Goal: Task Accomplishment & Management: Manage account settings

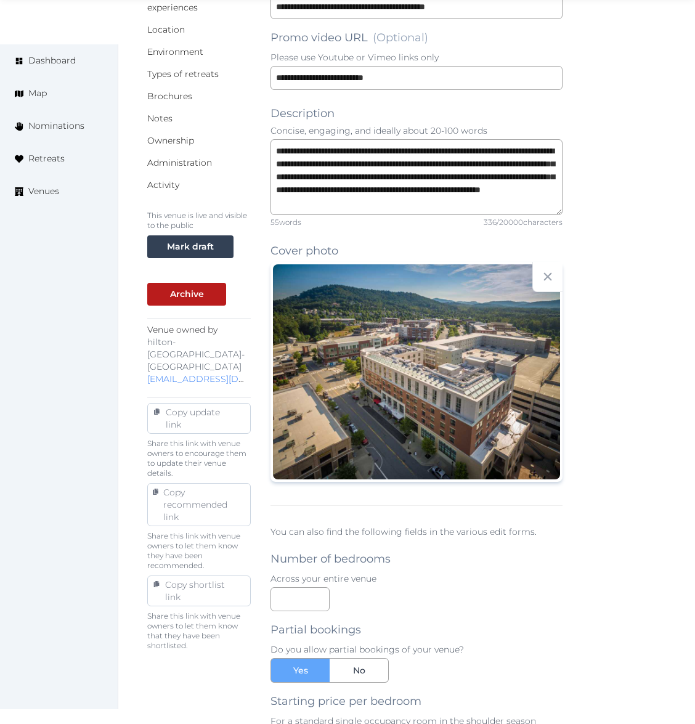
scroll to position [1233, 0]
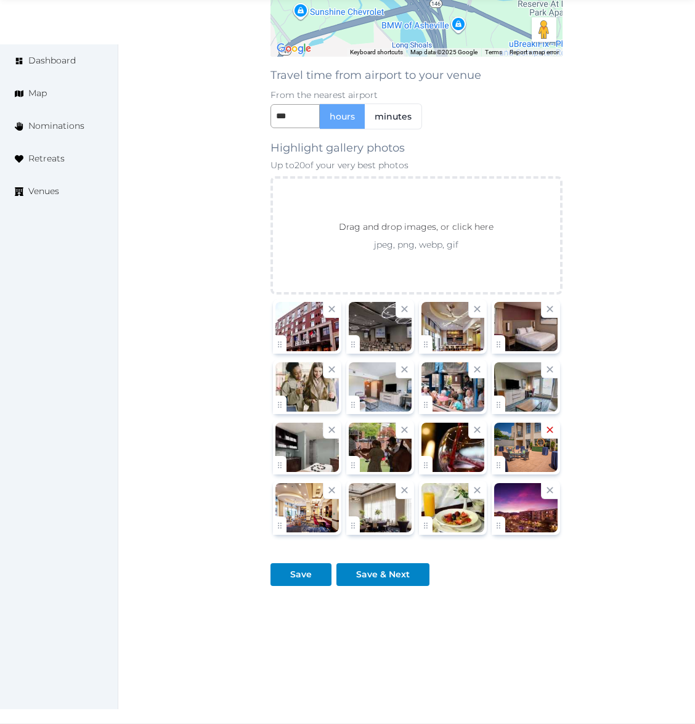
click at [552, 434] on icon at bounding box center [550, 430] width 12 height 12
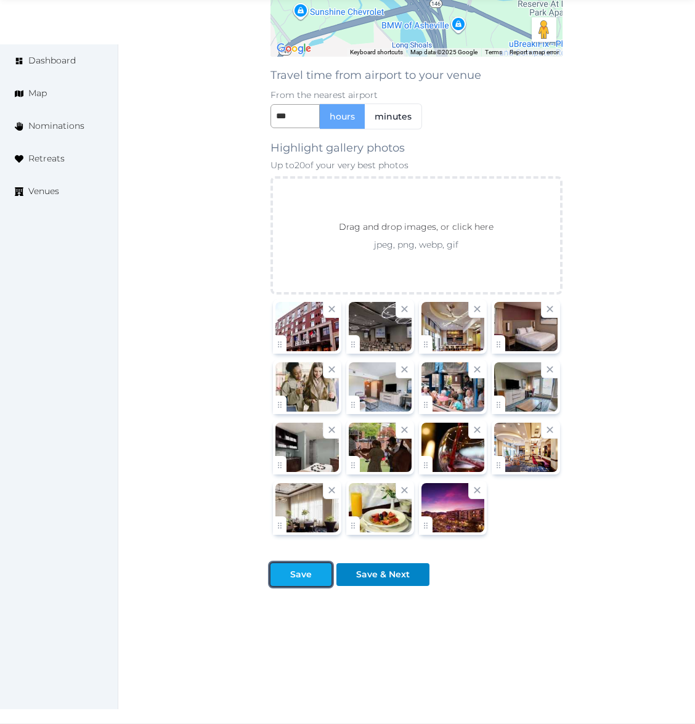
click at [290, 577] on div "Save" at bounding box center [301, 574] width 56 height 13
click at [549, 428] on icon at bounding box center [550, 430] width 12 height 12
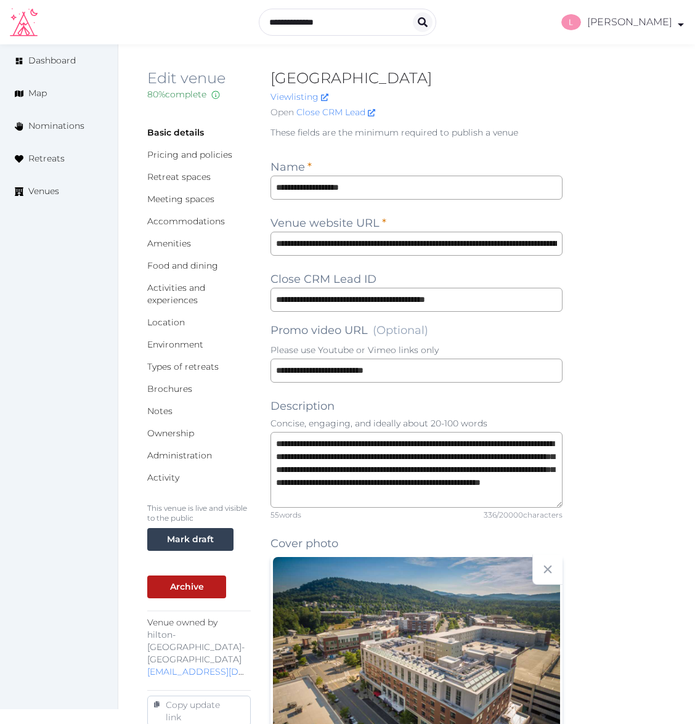
scroll to position [0, 0]
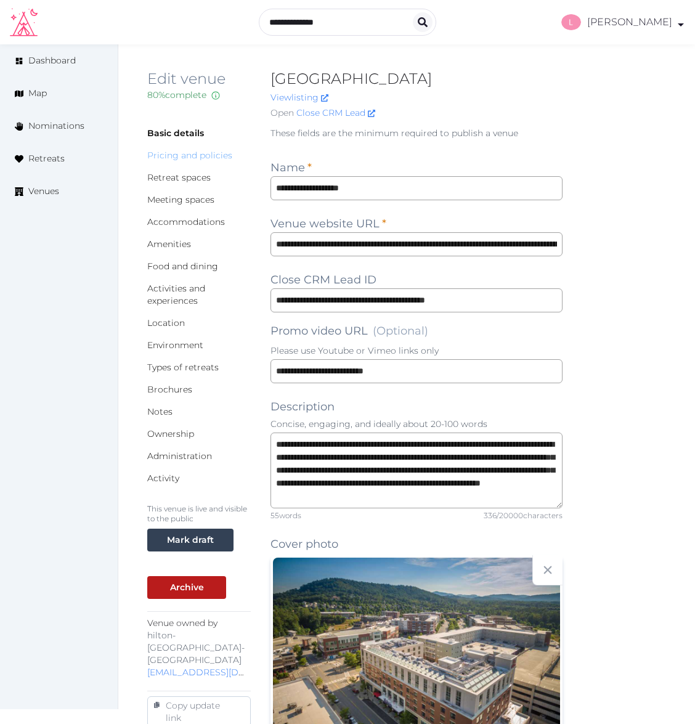
click at [174, 157] on link "Pricing and policies" at bounding box center [189, 155] width 85 height 11
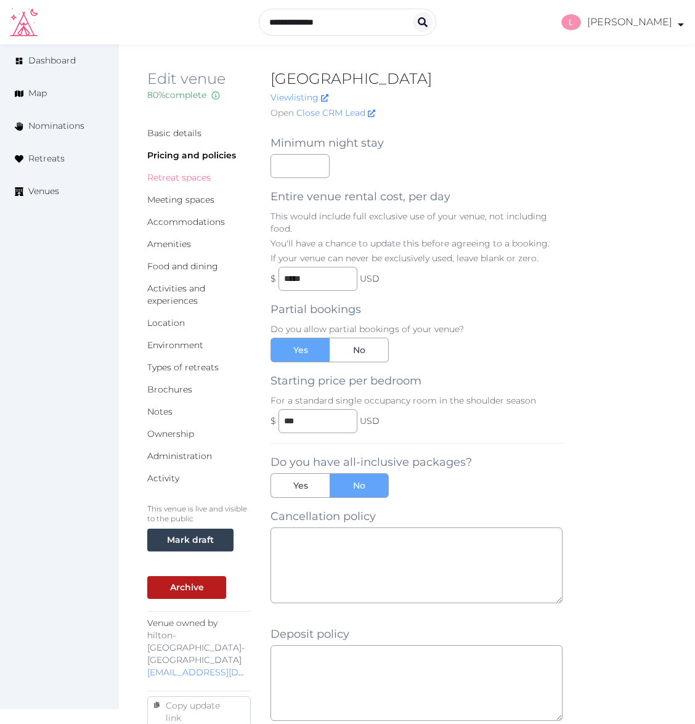
click at [173, 178] on link "Retreat spaces" at bounding box center [178, 177] width 63 height 11
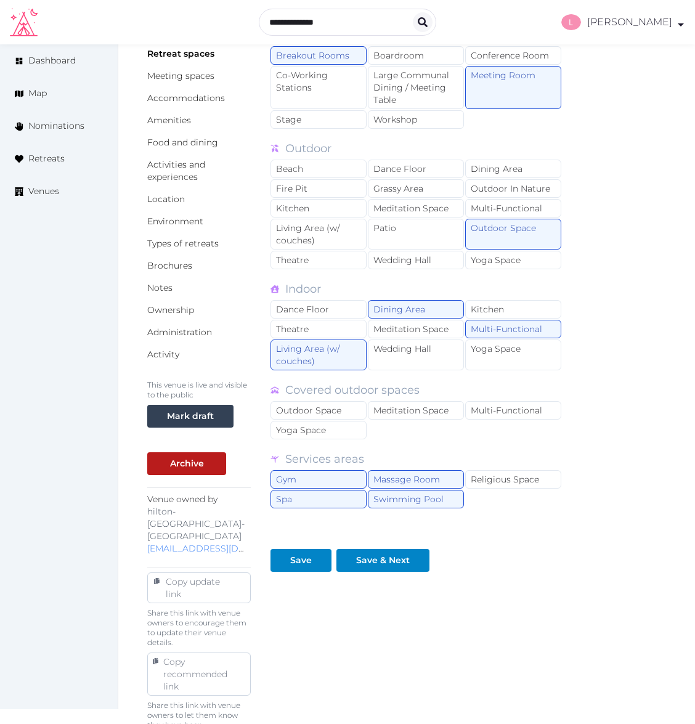
scroll to position [2, 0]
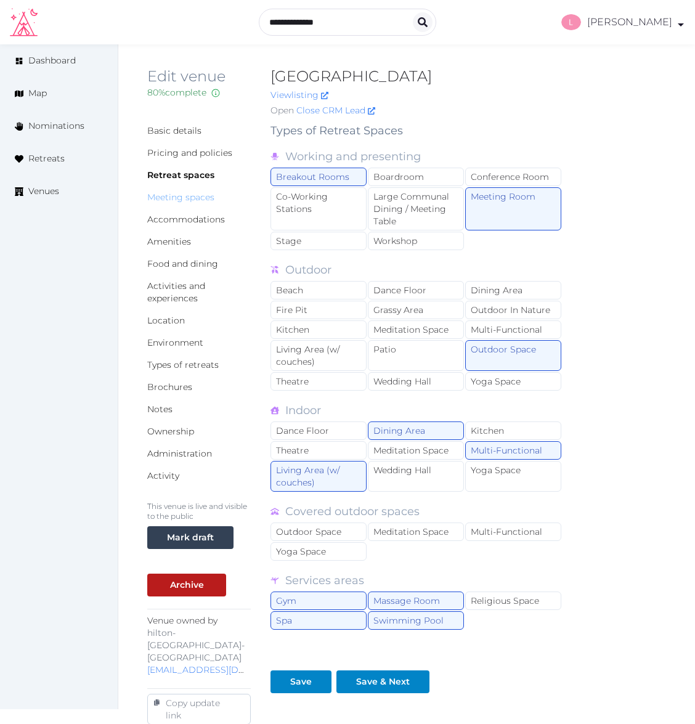
click at [185, 195] on link "Meeting spaces" at bounding box center [180, 197] width 67 height 11
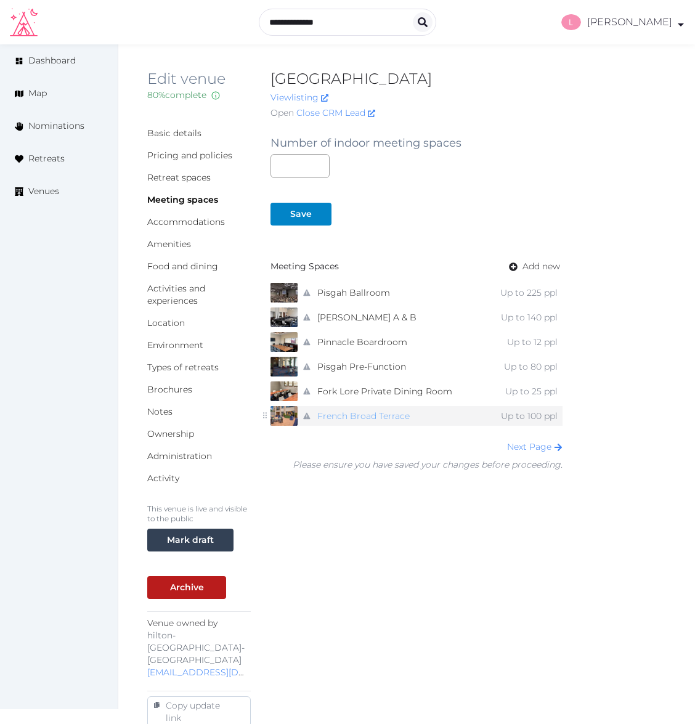
click at [342, 416] on link "French Broad Terrace" at bounding box center [363, 416] width 92 height 18
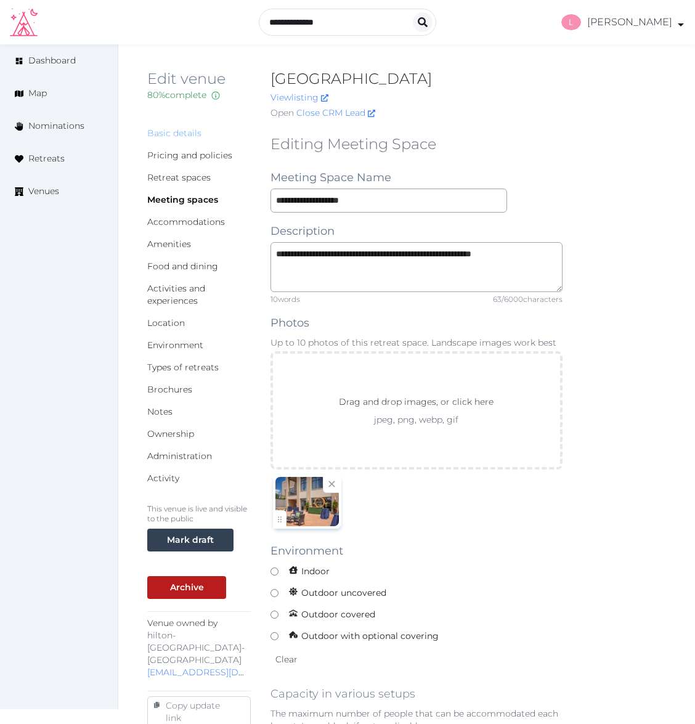
click at [173, 134] on link "Basic details" at bounding box center [174, 133] width 54 height 11
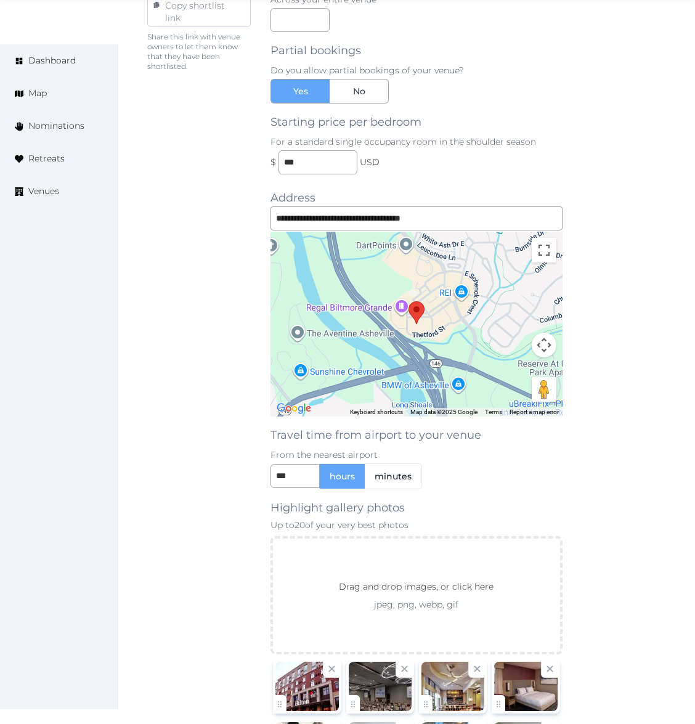
scroll to position [1233, 0]
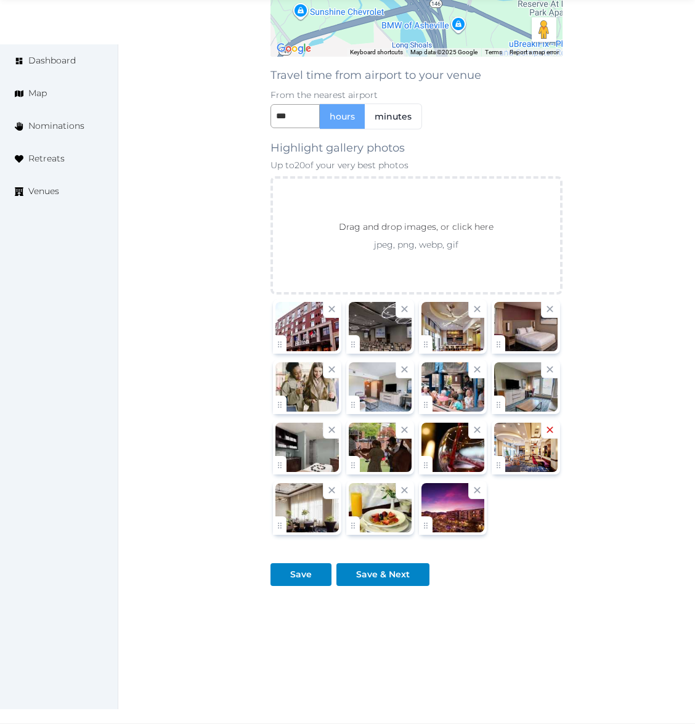
click at [550, 431] on icon at bounding box center [550, 430] width 12 height 12
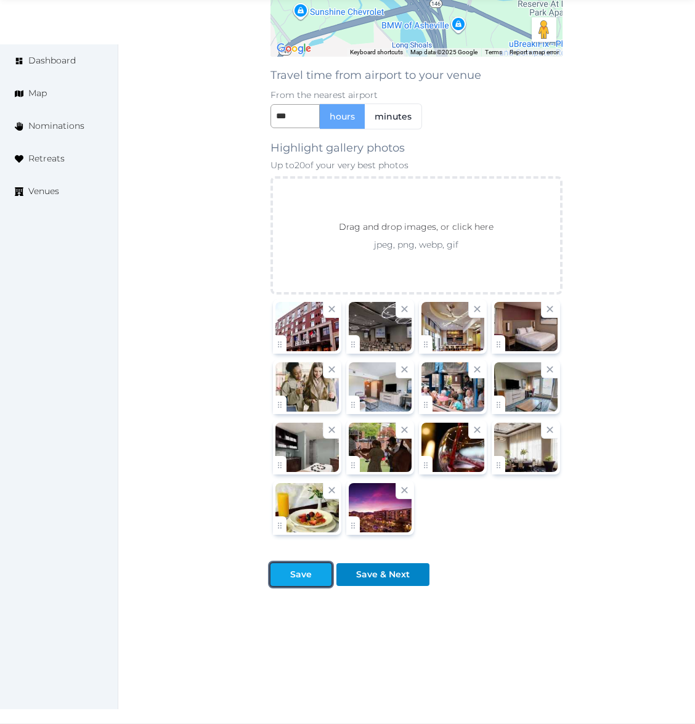
click at [300, 577] on div "Save" at bounding box center [301, 574] width 22 height 13
click at [292, 576] on div "Save" at bounding box center [301, 574] width 22 height 13
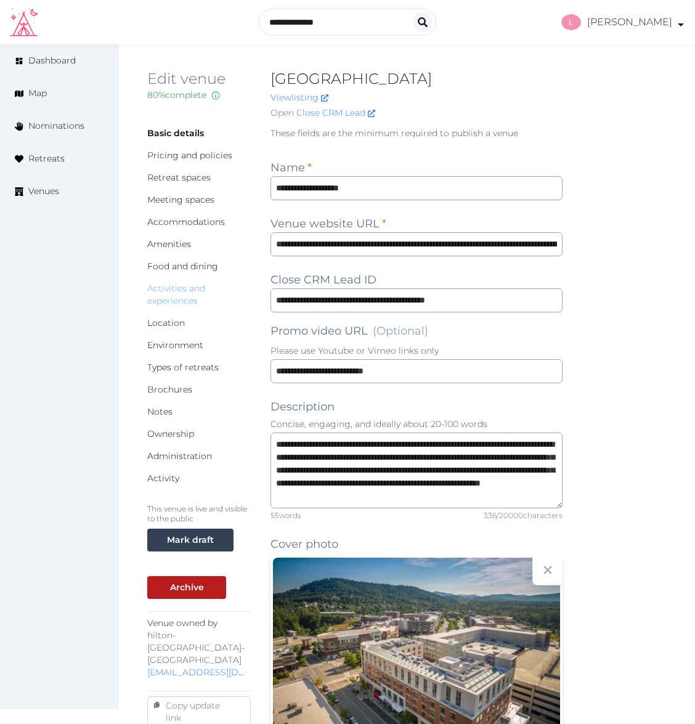
click at [171, 291] on link "Activities and experiences" at bounding box center [176, 294] width 58 height 23
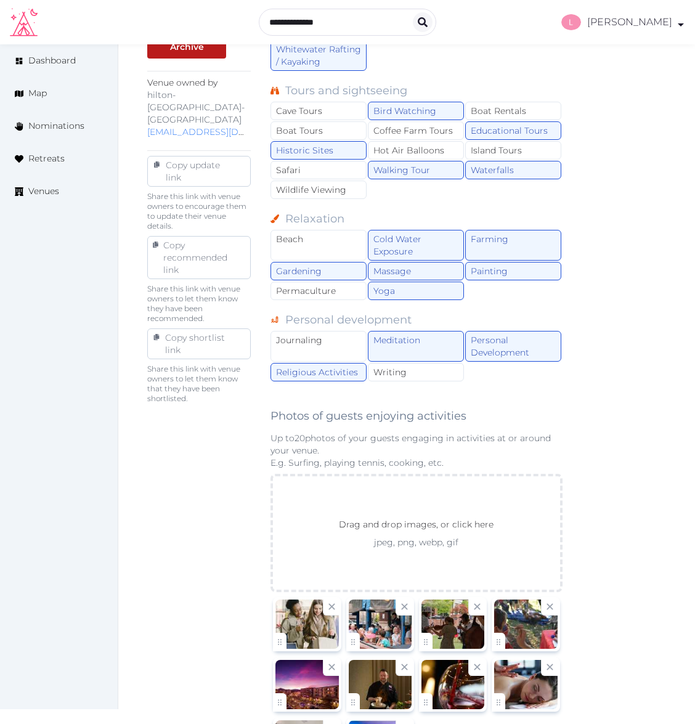
scroll to position [857, 0]
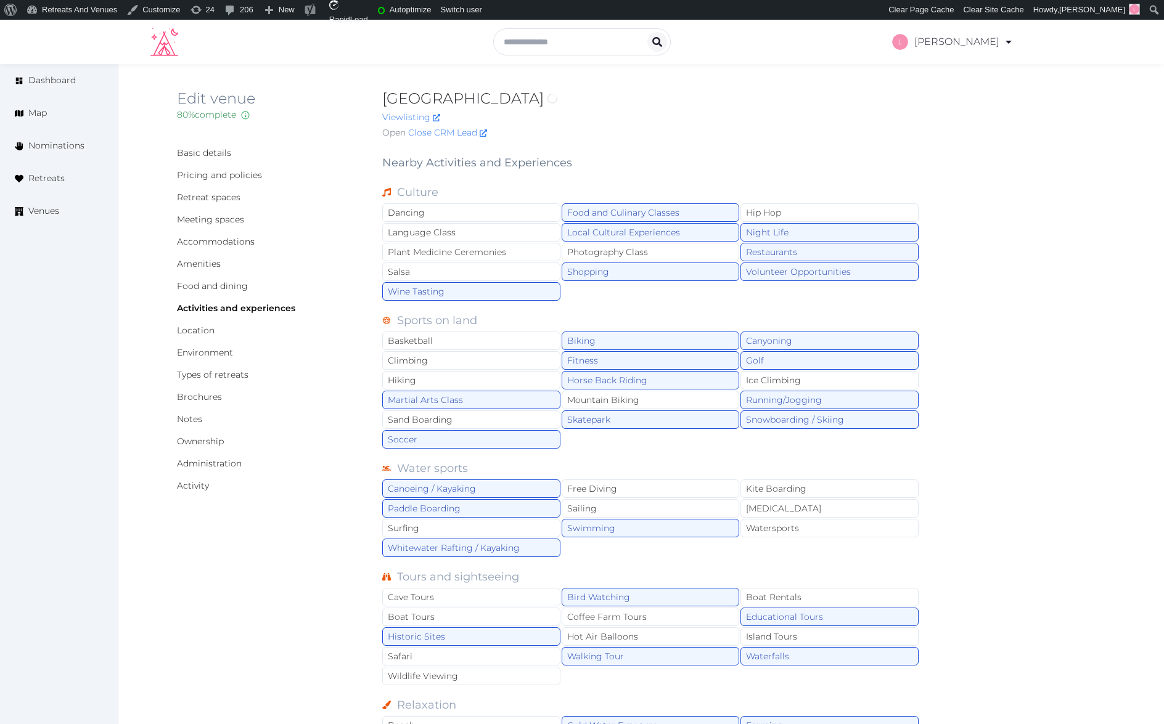
scroll to position [718, 0]
